Goal: Ask a question

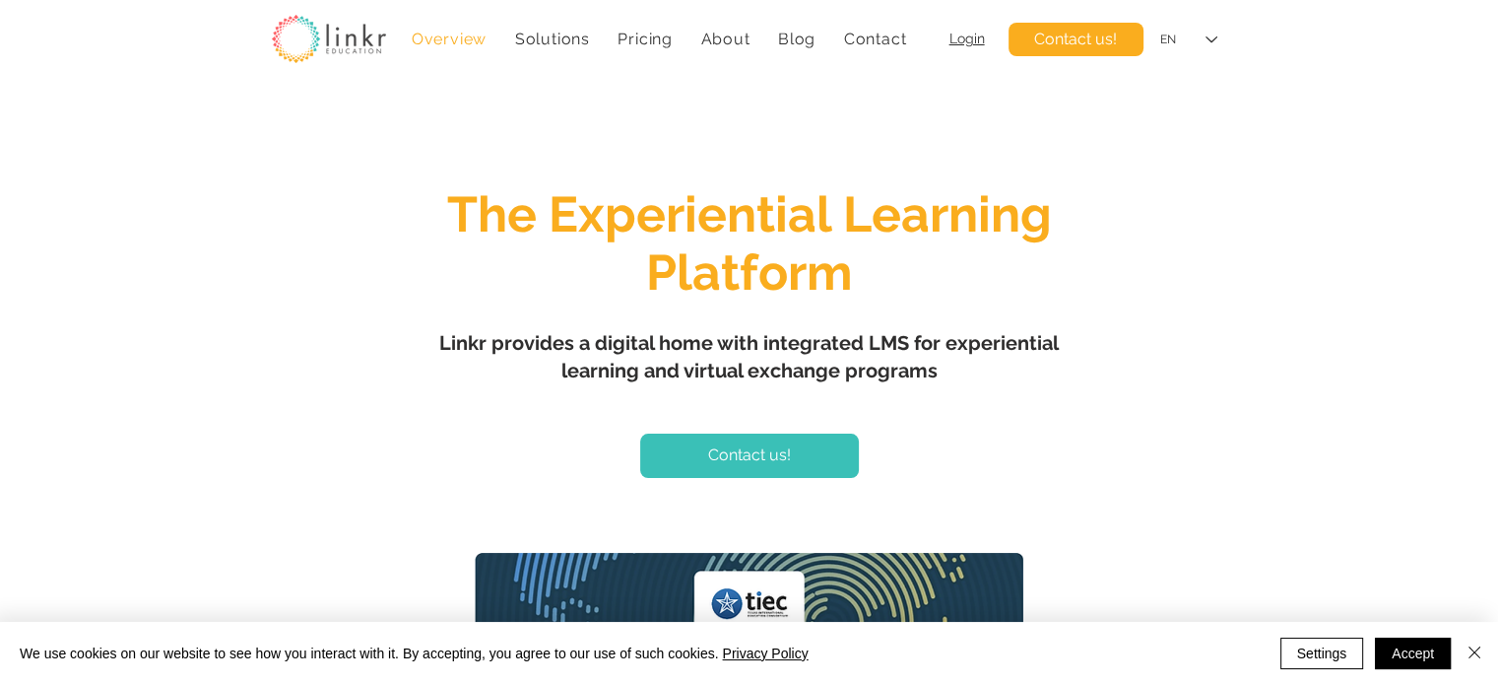
click at [729, 455] on span "Contact us!" at bounding box center [749, 455] width 83 height 22
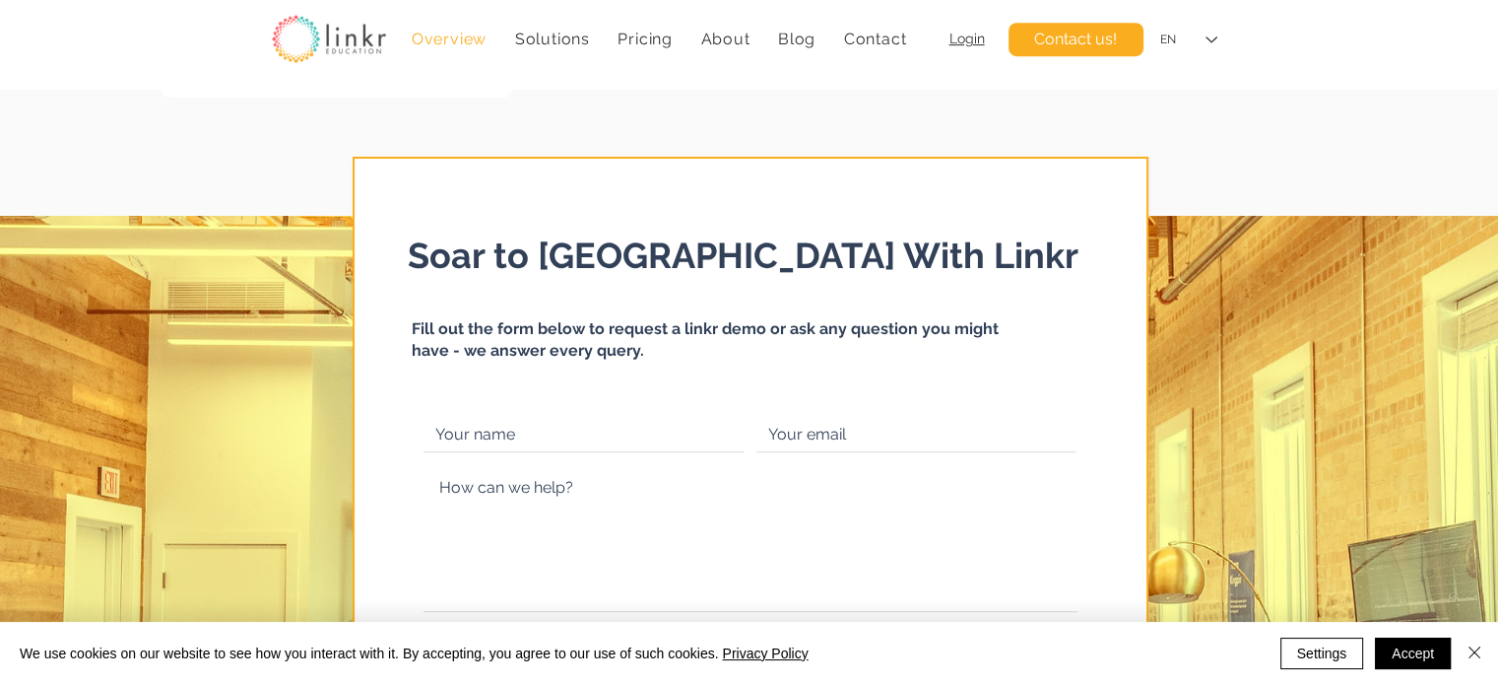
scroll to position [8542, 0]
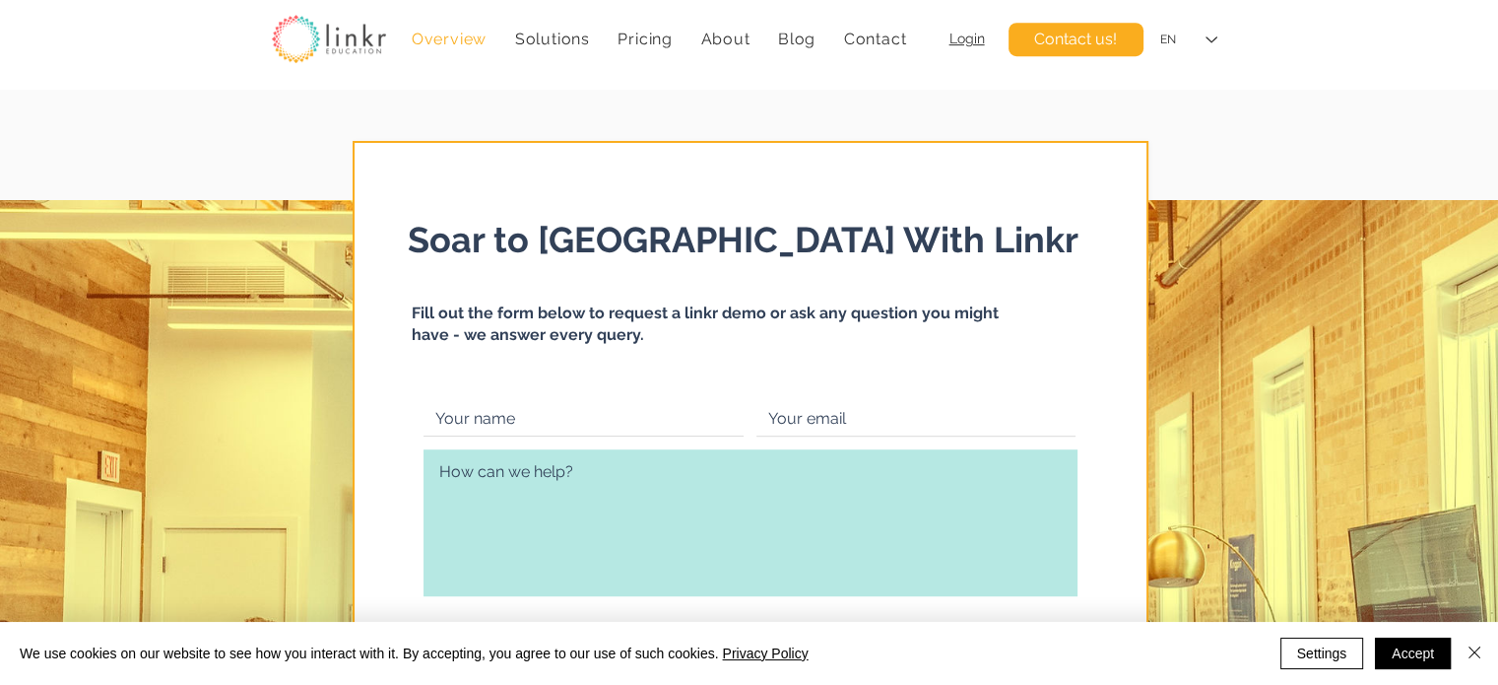
click at [581, 493] on textarea at bounding box center [751, 522] width 654 height 147
type textarea "How to join"
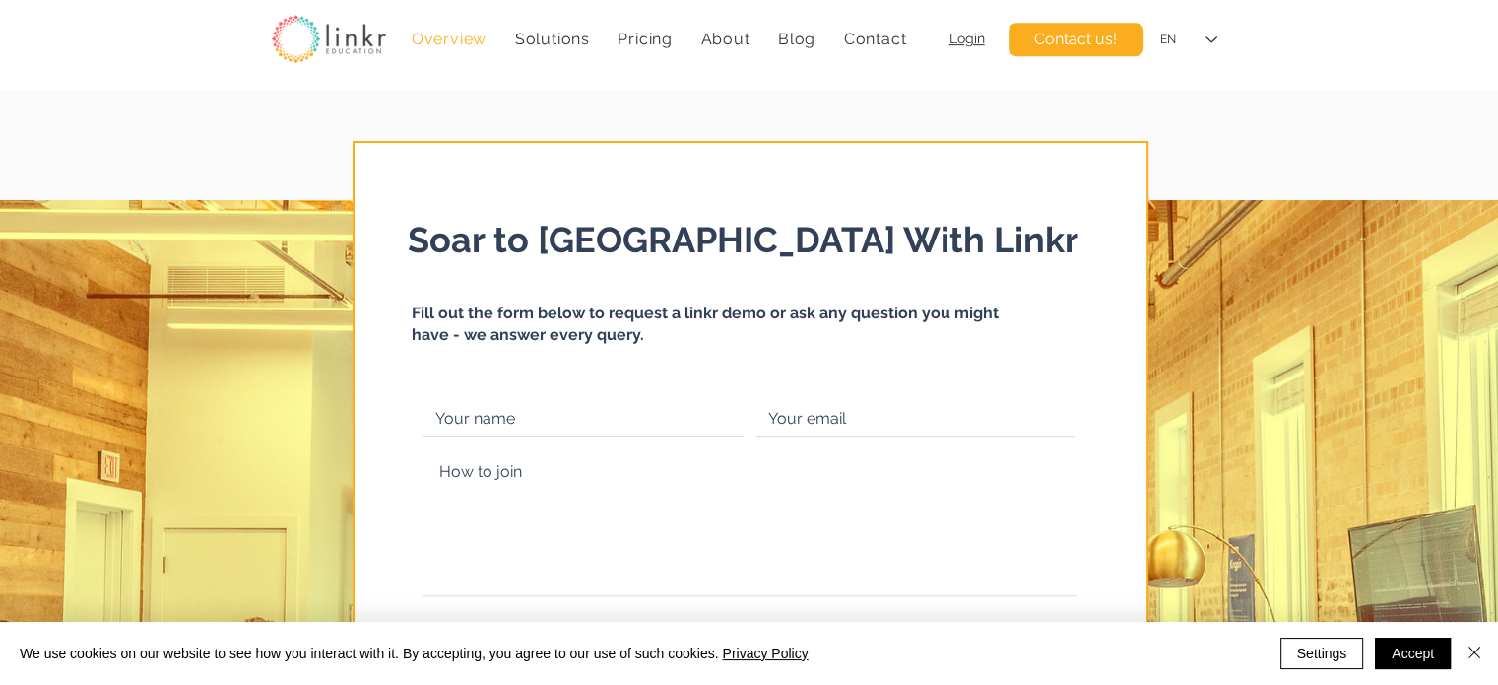
click at [959, 34] on span "Login" at bounding box center [966, 39] width 35 height 16
